Goal: Information Seeking & Learning: Learn about a topic

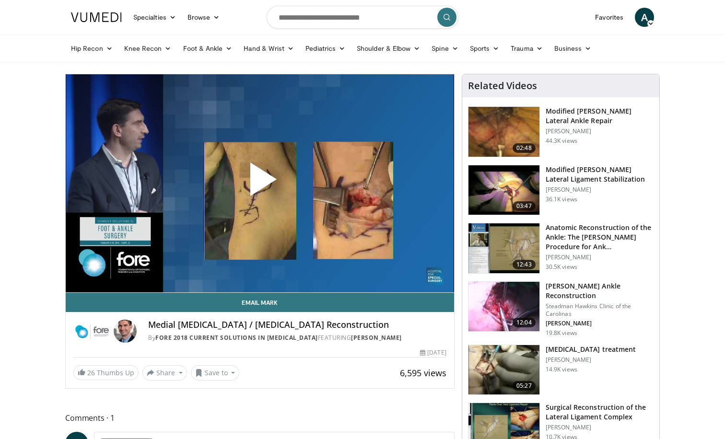
click at [260, 183] on span "Video Player" at bounding box center [260, 183] width 0 height 0
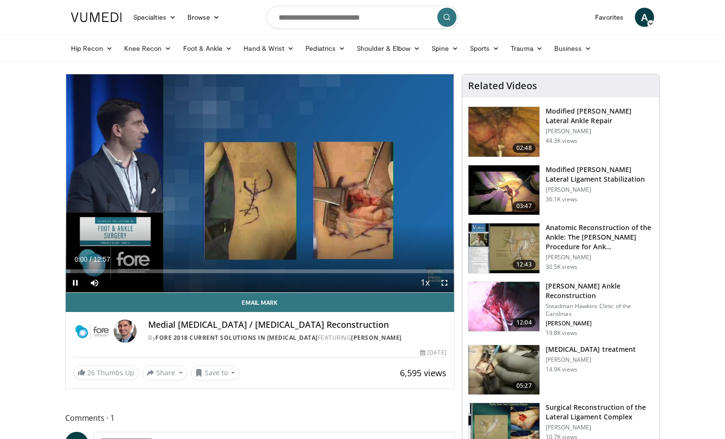
click at [442, 284] on span "Video Player" at bounding box center [444, 282] width 19 height 19
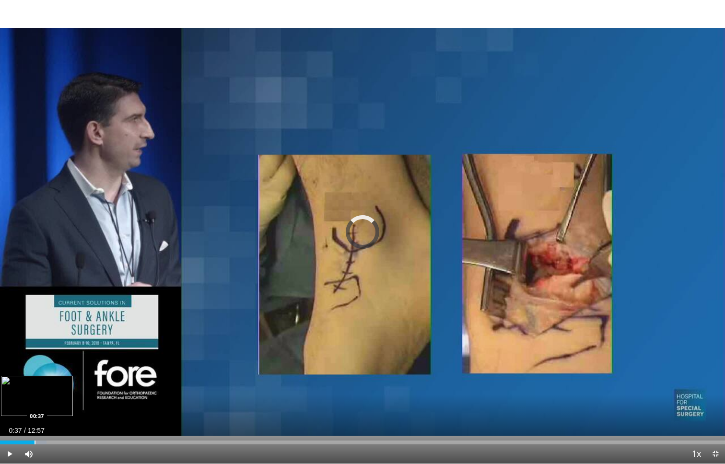
click at [35, 437] on div "Loaded : 6.43% 00:37 00:37" at bounding box center [362, 439] width 725 height 9
click at [58, 439] on div "Progress Bar" at bounding box center [58, 443] width 1 height 4
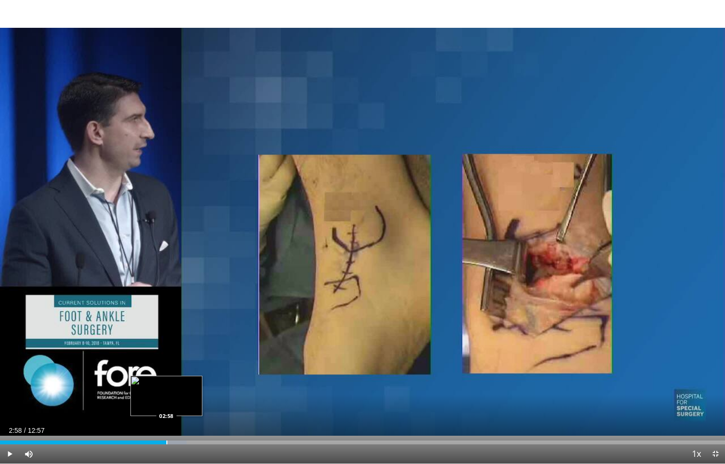
click at [166, 439] on div "Loaded : 25.74% 02:39 02:58" at bounding box center [362, 443] width 725 height 4
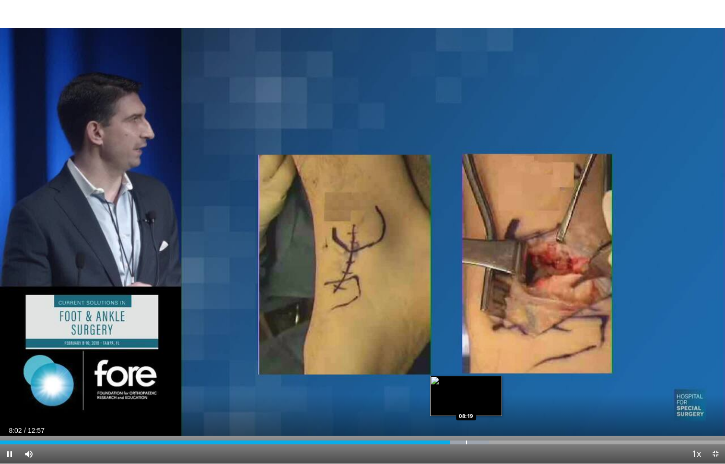
click at [467, 439] on div "Progress Bar" at bounding box center [466, 443] width 1 height 4
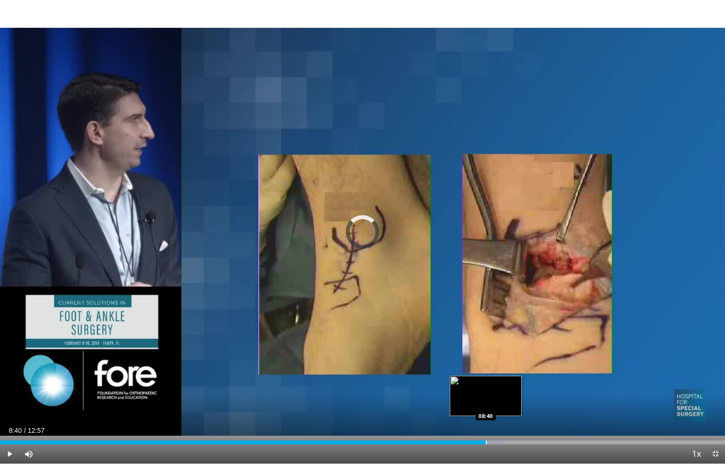
click at [486, 439] on div "Loaded : 69.53% 08:21 08:40" at bounding box center [362, 439] width 725 height 9
click at [506, 439] on div "Loaded : 70.81% 08:41 09:00" at bounding box center [362, 439] width 725 height 9
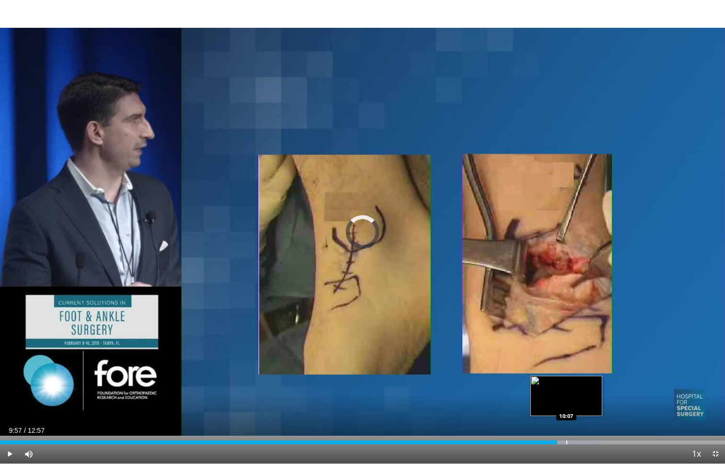
click at [566, 439] on div "Progress Bar" at bounding box center [566, 443] width 1 height 4
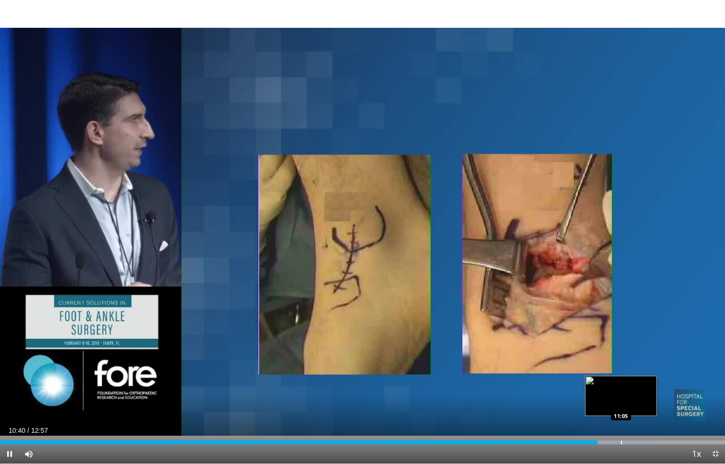
click at [621, 439] on div "Progress Bar" at bounding box center [621, 443] width 1 height 4
click at [645, 439] on video-js "**********" at bounding box center [362, 232] width 725 height 464
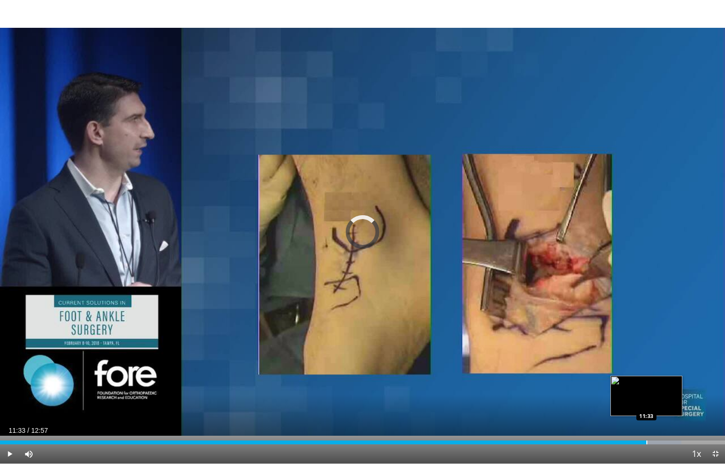
click at [646, 438] on div "Loaded : 93.99% 11:09 11:33" at bounding box center [362, 439] width 725 height 9
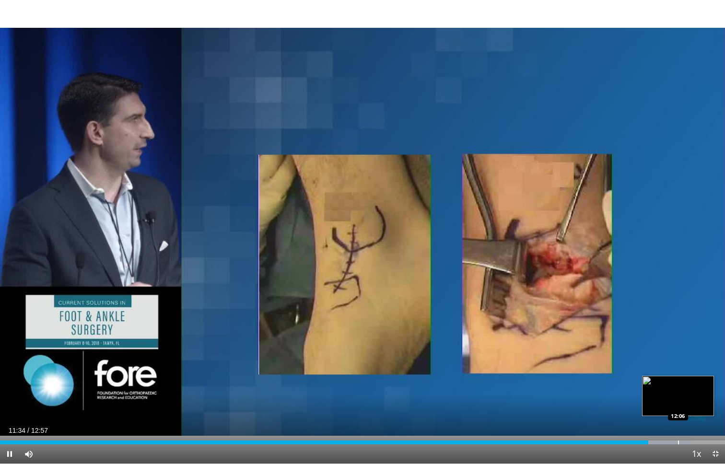
click at [678, 439] on div "Progress Bar" at bounding box center [678, 443] width 1 height 4
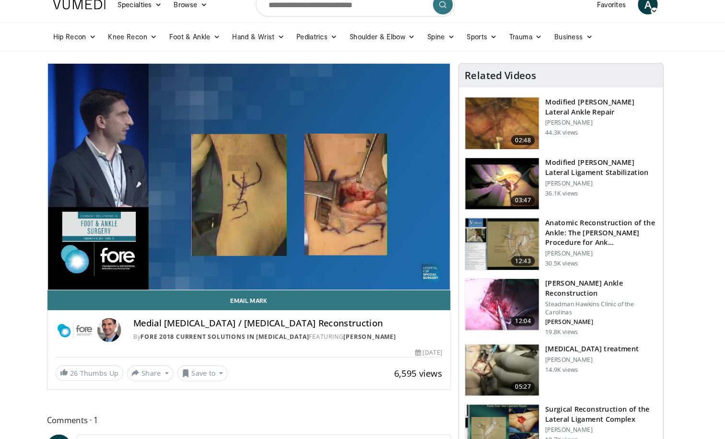
scroll to position [18, 0]
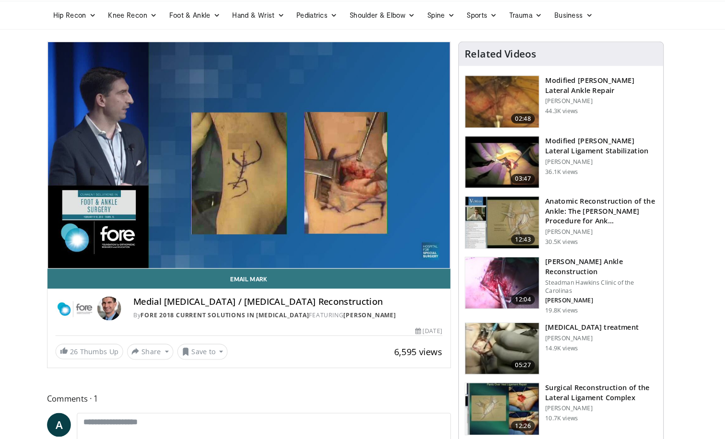
click at [548, 147] on h3 "Modified Brostrom Lateral Ligament Stabilization" at bounding box center [600, 156] width 108 height 19
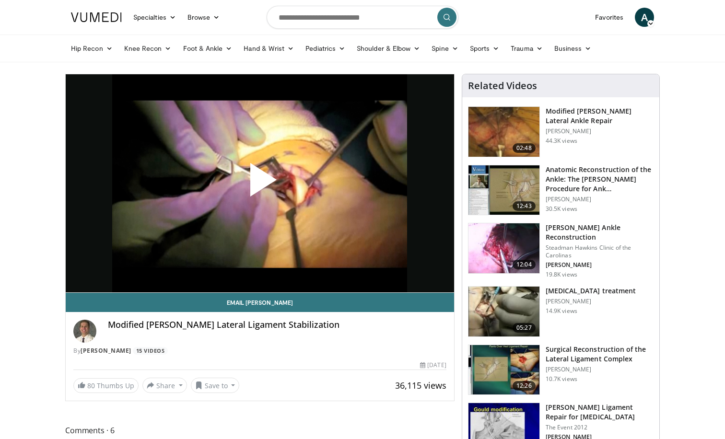
click at [260, 184] on span "Video Player" at bounding box center [260, 184] width 0 height 0
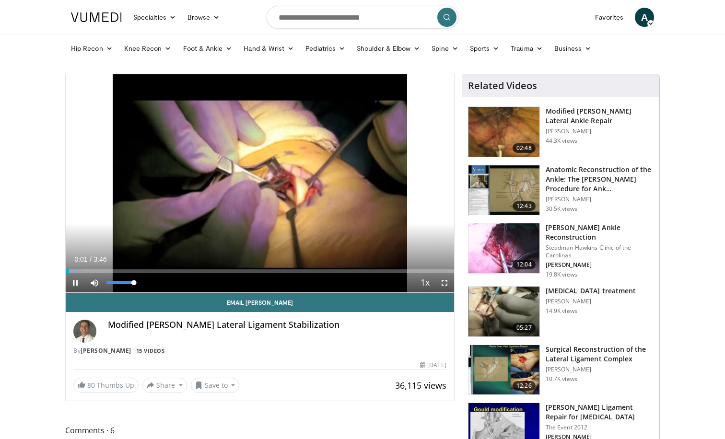
click at [87, 274] on span "Video Player" at bounding box center [94, 282] width 19 height 19
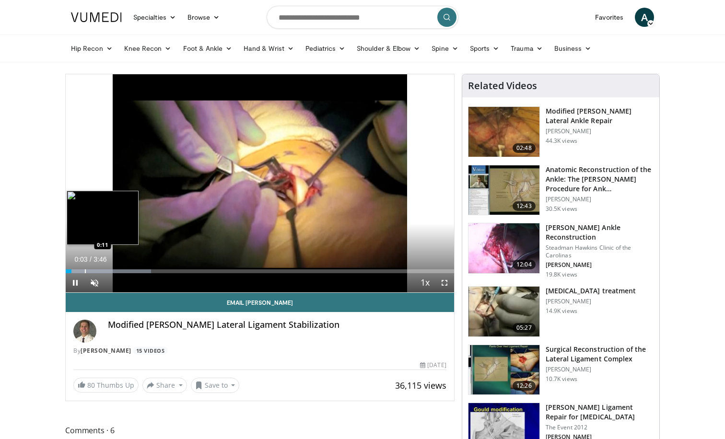
click at [85, 268] on div "Loaded : 22.03% 0:03 0:11" at bounding box center [260, 268] width 388 height 9
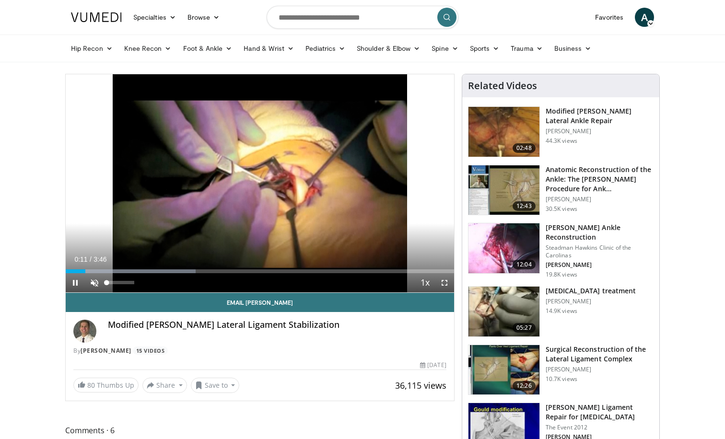
click at [93, 280] on span "Video Player" at bounding box center [94, 282] width 19 height 19
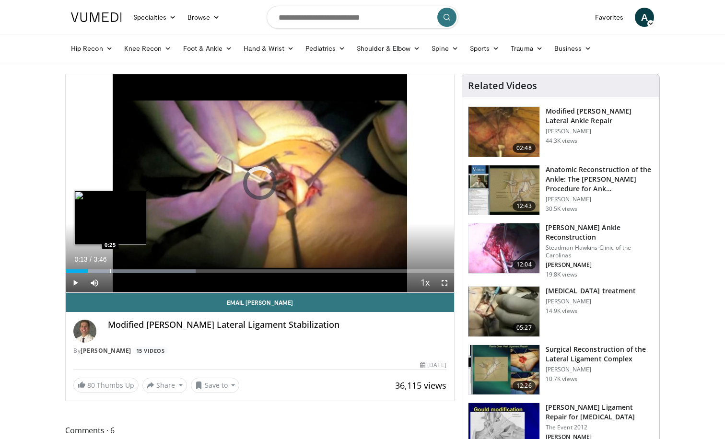
click at [110, 266] on div "Loaded : 33.52% 0:13 0:25" at bounding box center [260, 268] width 388 height 9
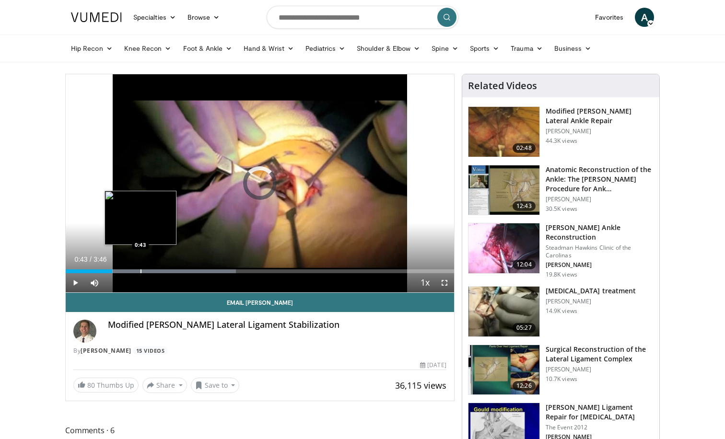
click at [140, 268] on div "Loaded : 43.85% 0:43 0:43" at bounding box center [260, 268] width 388 height 9
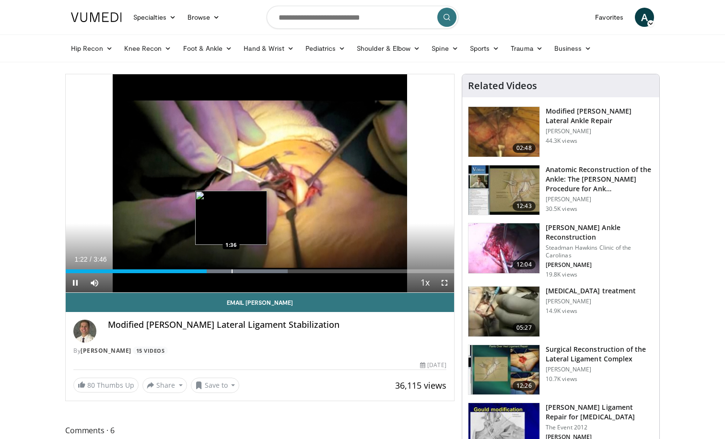
click at [232, 269] on div "Progress Bar" at bounding box center [232, 271] width 1 height 4
click at [257, 270] on div "Progress Bar" at bounding box center [257, 271] width 1 height 4
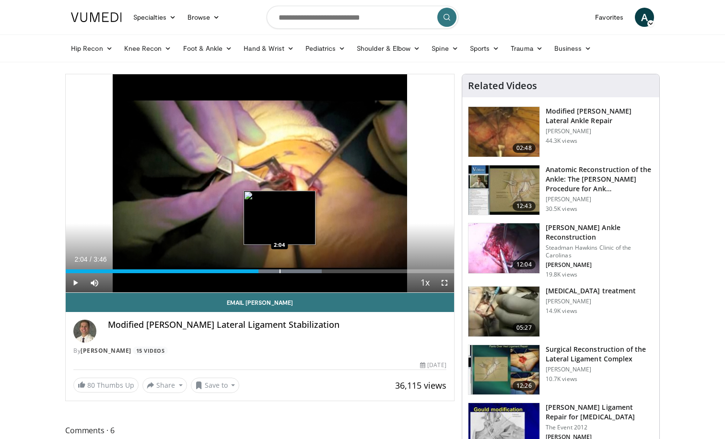
click at [280, 270] on div "Progress Bar" at bounding box center [280, 271] width 1 height 4
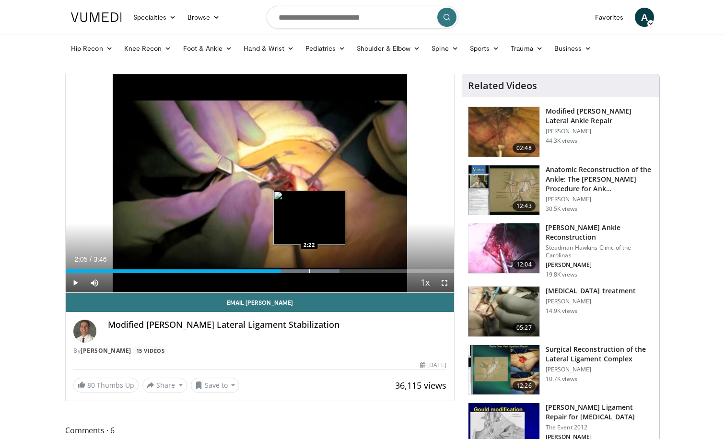
click at [309, 270] on div "Progress Bar" at bounding box center [309, 271] width 1 height 4
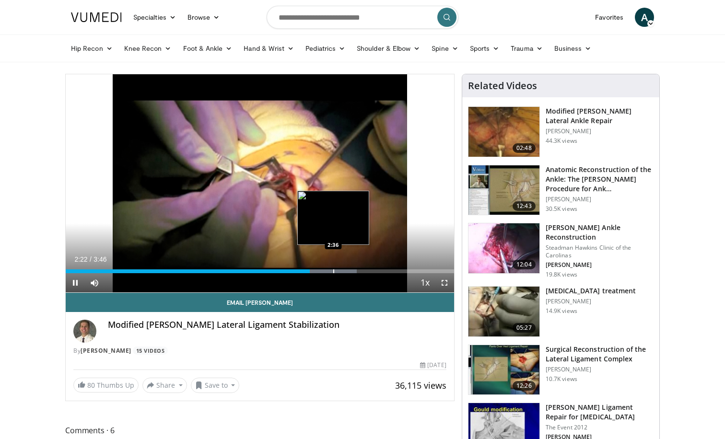
click at [333, 271] on div "Progress Bar" at bounding box center [333, 271] width 1 height 4
click at [350, 268] on div "Loaded : 79.39% 2:46 2:46" at bounding box center [260, 268] width 388 height 9
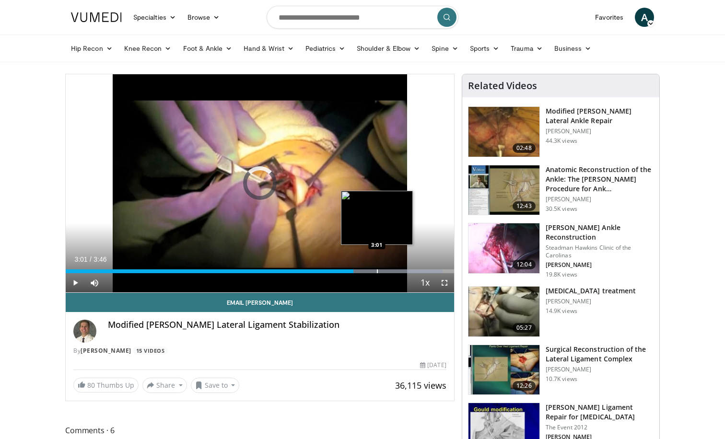
click at [377, 272] on div "Progress Bar" at bounding box center [377, 271] width 1 height 4
click at [392, 272] on div "Progress Bar" at bounding box center [391, 271] width 1 height 4
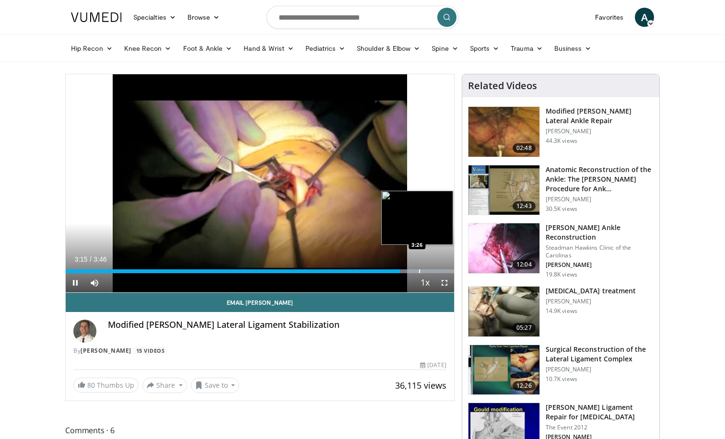
click at [419, 270] on div "Progress Bar" at bounding box center [419, 271] width 1 height 4
click at [399, 268] on div "Loaded : 99.96% 3:30 3:17" at bounding box center [260, 268] width 388 height 9
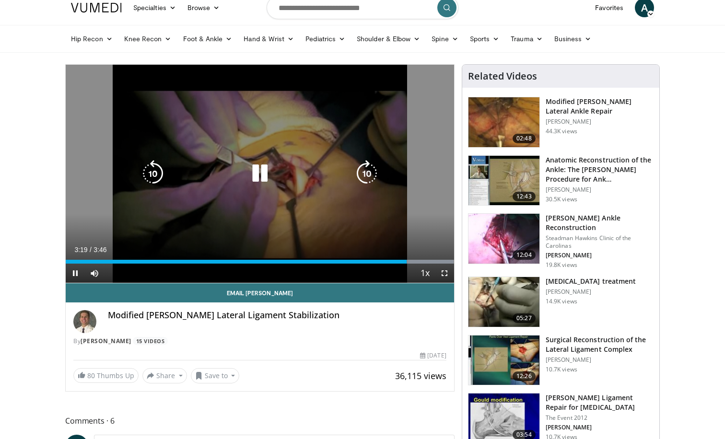
scroll to position [11, 0]
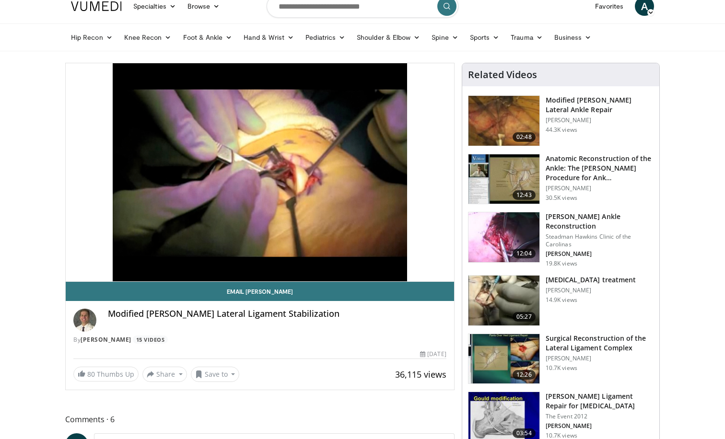
click at [584, 107] on h3 "Modified Brostrom-Gould-Evans Lateral Ankle Repair" at bounding box center [600, 104] width 108 height 19
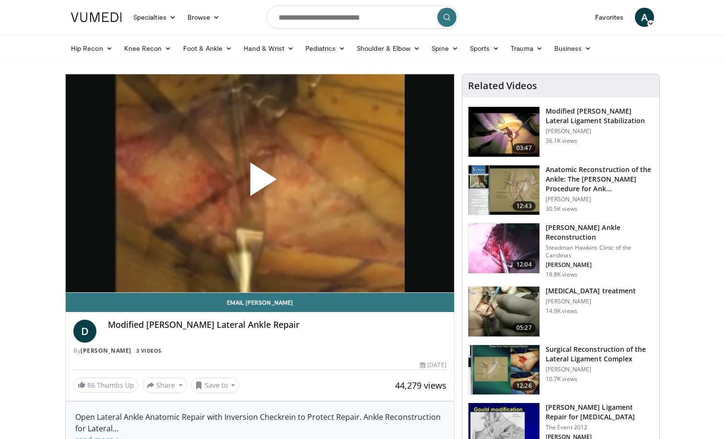
click at [260, 183] on span "Video Player" at bounding box center [260, 183] width 0 height 0
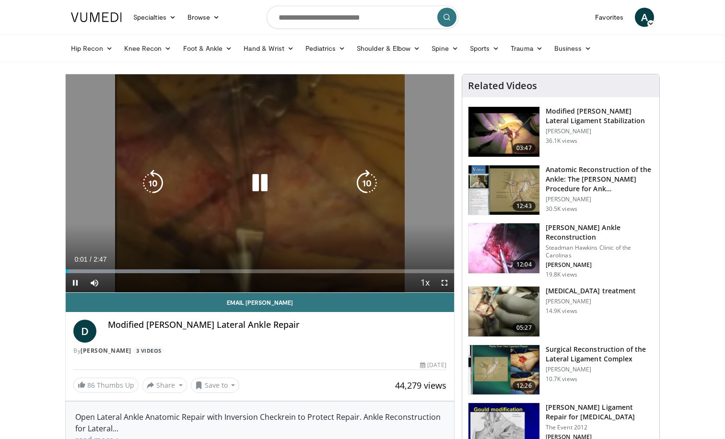
click at [215, 196] on div "10 seconds Tap to unmute" at bounding box center [260, 183] width 388 height 218
click at [215, 198] on div "10 seconds Tap to unmute" at bounding box center [260, 183] width 388 height 218
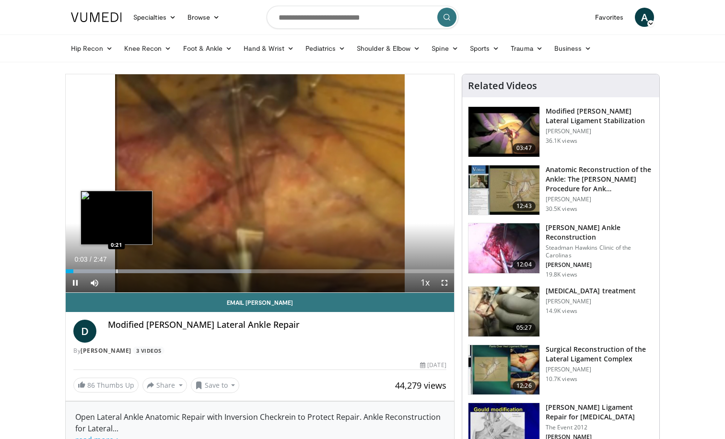
click at [117, 269] on div "Progress Bar" at bounding box center [117, 271] width 1 height 4
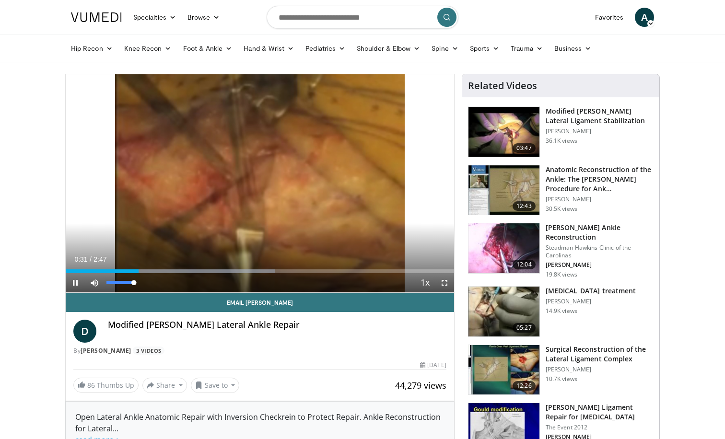
drag, startPoint x: 136, startPoint y: 283, endPoint x: 165, endPoint y: 283, distance: 28.8
click at [165, 283] on div "Current Time 0:31 / Duration 2:47 Pause Skip Backward Skip Forward Mute 100% Lo…" at bounding box center [260, 282] width 388 height 19
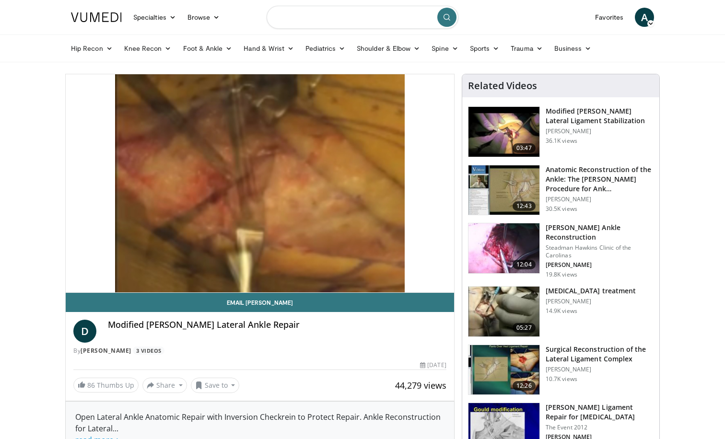
click at [336, 15] on input "Search topics, interventions" at bounding box center [363, 17] width 192 height 23
type input "**********"
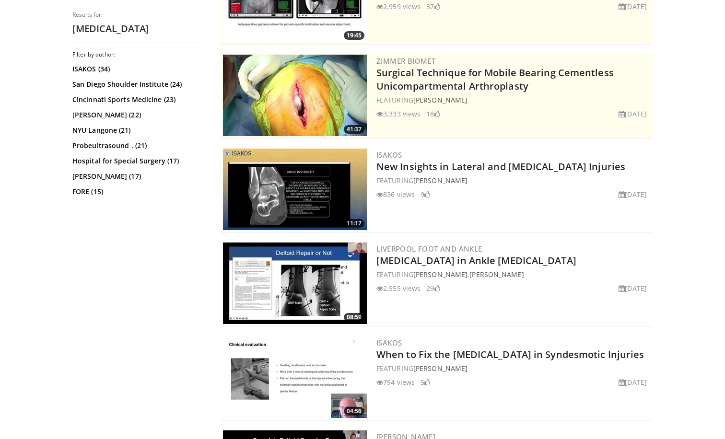
scroll to position [152, 0]
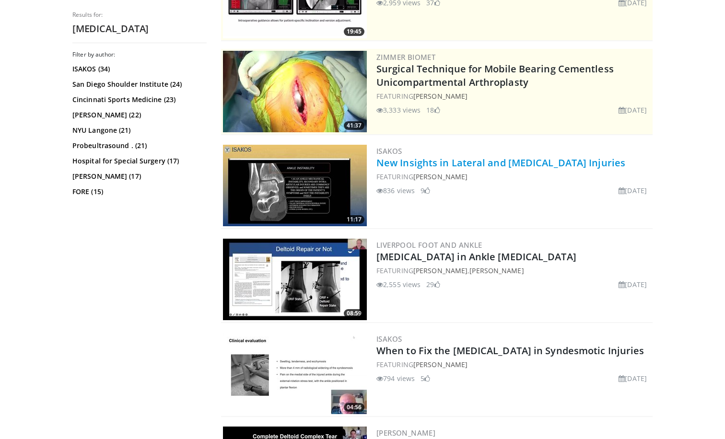
click at [420, 161] on link "New Insights in Lateral and [MEDICAL_DATA] Injuries" at bounding box center [500, 162] width 249 height 13
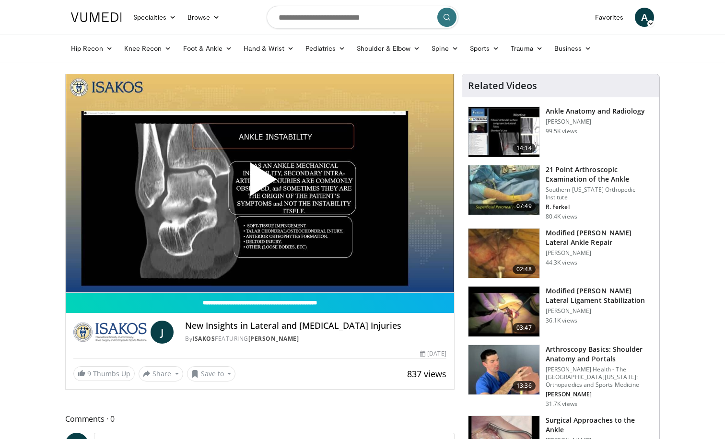
click at [260, 183] on span "Video Player" at bounding box center [260, 183] width 0 height 0
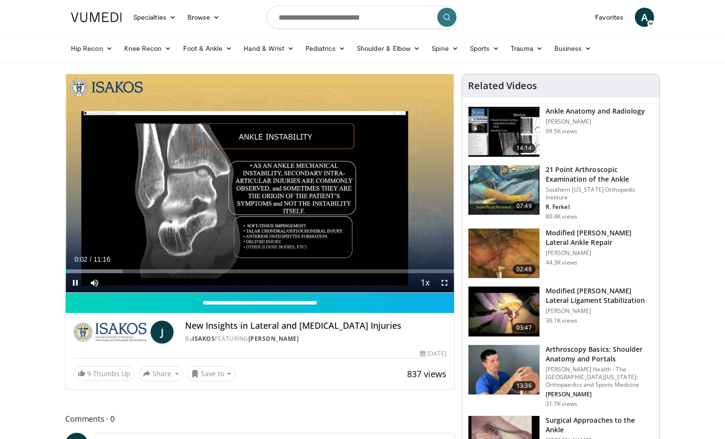
click at [443, 284] on span "Video Player" at bounding box center [444, 282] width 19 height 19
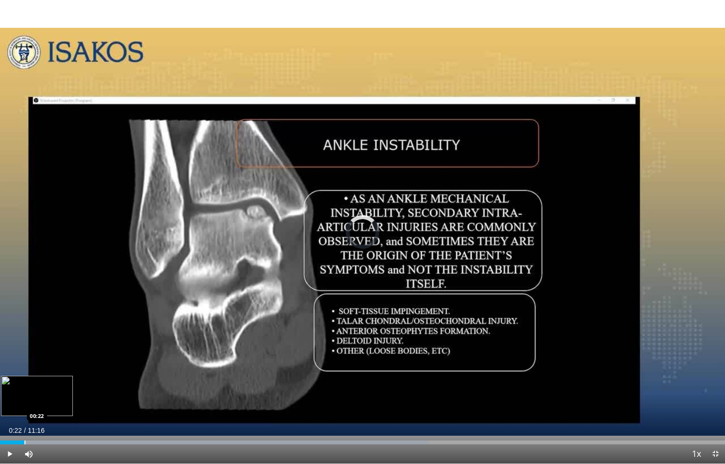
click at [24, 439] on div "Progress Bar" at bounding box center [24, 443] width 1 height 4
click at [30, 439] on div "Loaded : 82.81% 00:45 00:31" at bounding box center [362, 443] width 725 height 4
click at [6, 439] on span "Video Player" at bounding box center [9, 453] width 19 height 19
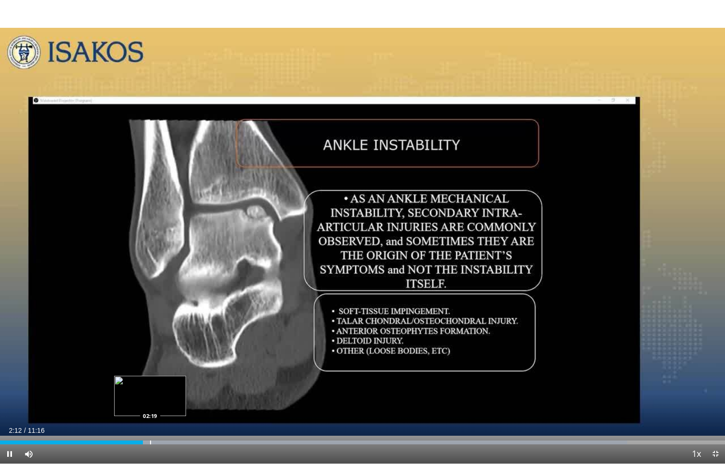
click at [150, 439] on div "Progress Bar" at bounding box center [150, 443] width 1 height 4
click at [160, 439] on div "Progress Bar" at bounding box center [160, 443] width 1 height 4
click at [158, 439] on div "Progress Bar" at bounding box center [158, 443] width 1 height 4
click at [151, 439] on div "Loaded : 99.99% 02:27 02:20" at bounding box center [362, 439] width 725 height 9
click at [5, 439] on span "Video Player" at bounding box center [9, 453] width 19 height 19
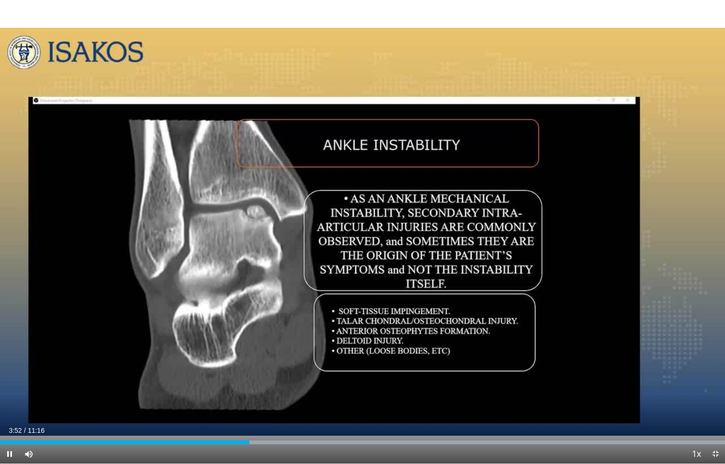
click at [720, 439] on span "Video Player" at bounding box center [715, 453] width 19 height 19
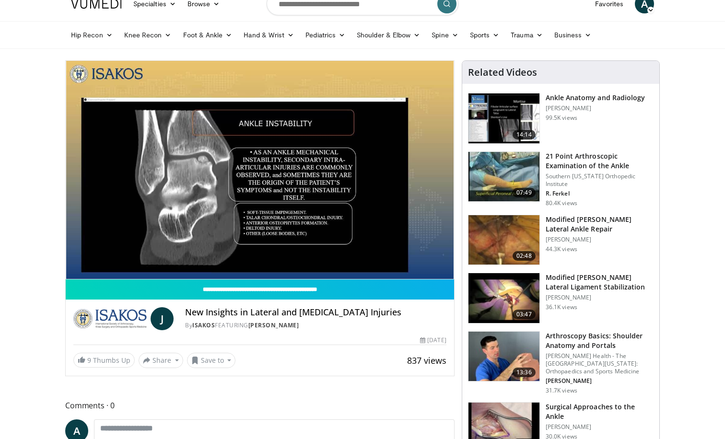
scroll to position [14, 0]
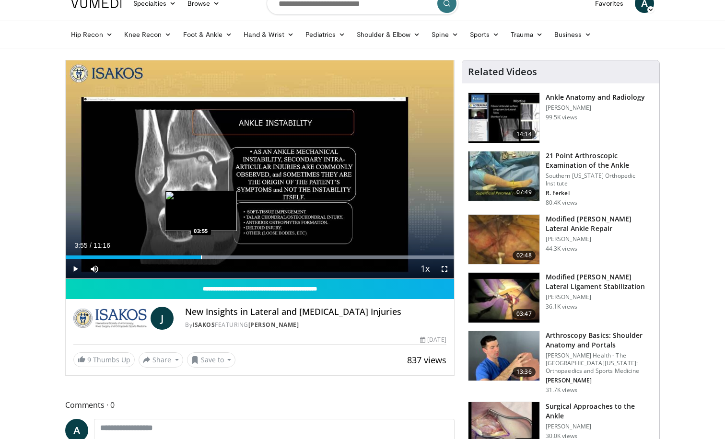
click at [201, 257] on div "Loaded : 99.99% 03:55 03:55" at bounding box center [260, 258] width 388 height 4
click at [198, 257] on div "Progress Bar" at bounding box center [198, 258] width 1 height 4
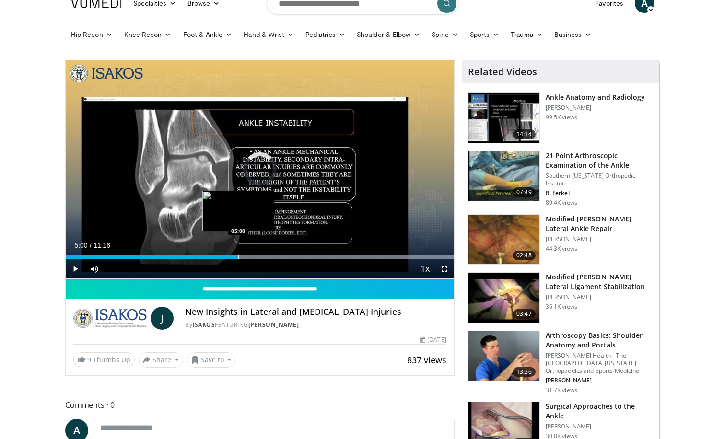
click at [238, 251] on div "Loaded : 99.99% 05:00 05:00" at bounding box center [260, 254] width 388 height 9
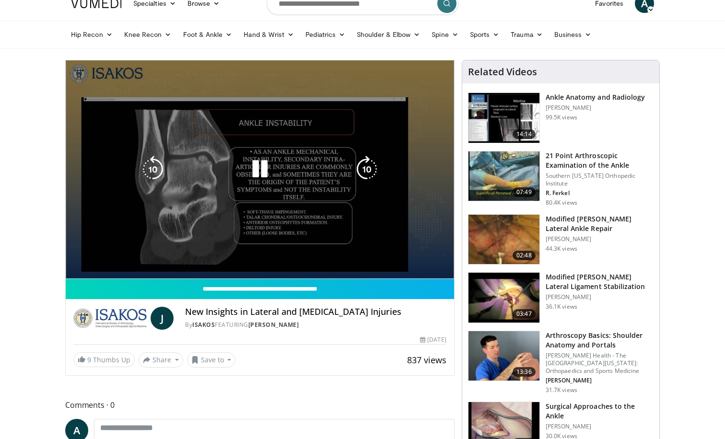
click at [236, 269] on div "Loaded : 99.99% 05:00 05:00" at bounding box center [260, 273] width 388 height 9
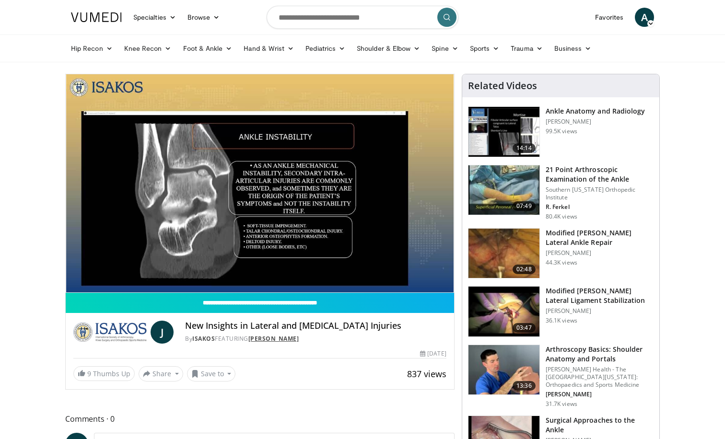
scroll to position [0, 0]
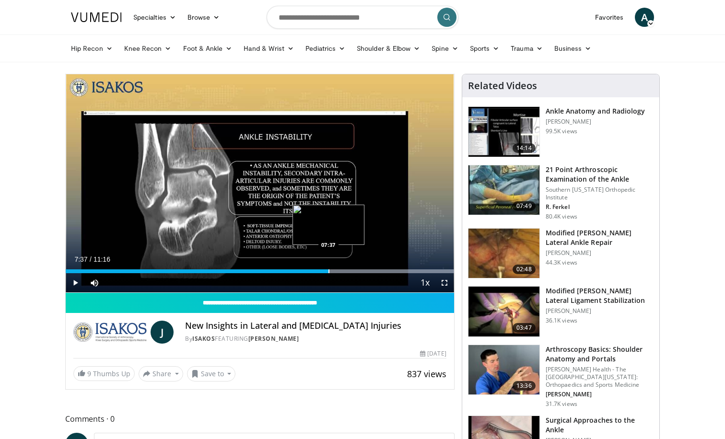
click at [328, 271] on div "Progress Bar" at bounding box center [328, 271] width 1 height 4
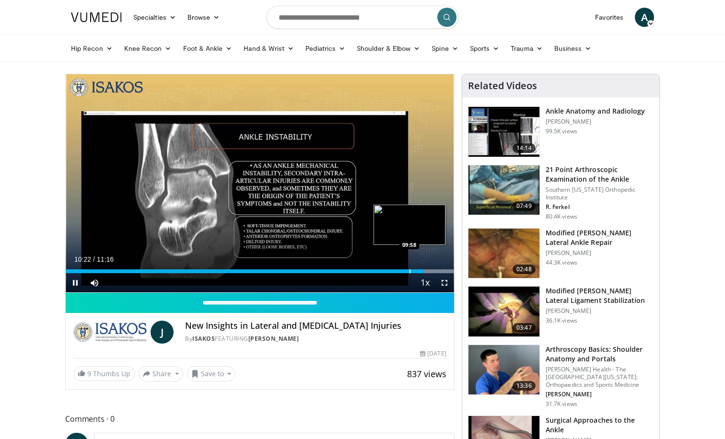
click at [409, 269] on div "Progress Bar" at bounding box center [409, 271] width 1 height 4
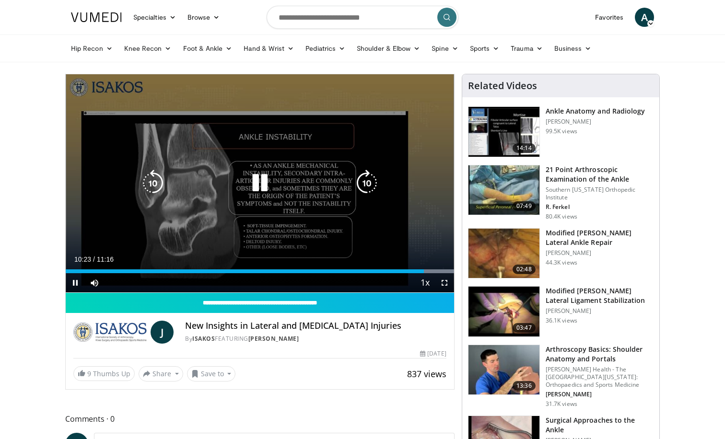
click at [261, 181] on icon "Video Player" at bounding box center [259, 183] width 27 height 27
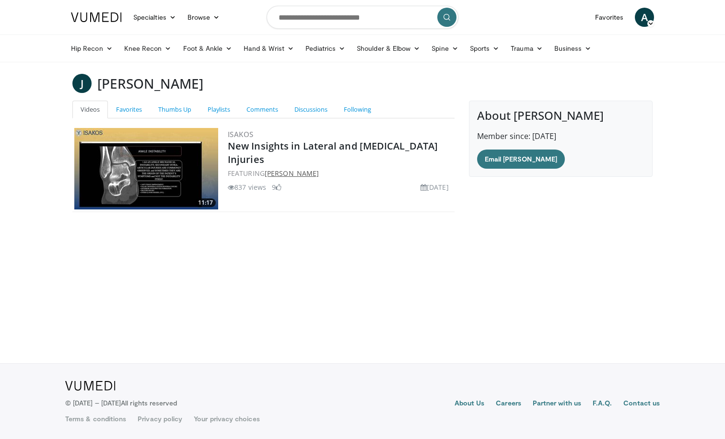
click at [291, 173] on link "[PERSON_NAME]" at bounding box center [292, 173] width 54 height 9
click at [309, 23] on input "Search topics, interventions" at bounding box center [363, 17] width 192 height 23
type input "**********"
